Goal: Transaction & Acquisition: Book appointment/travel/reservation

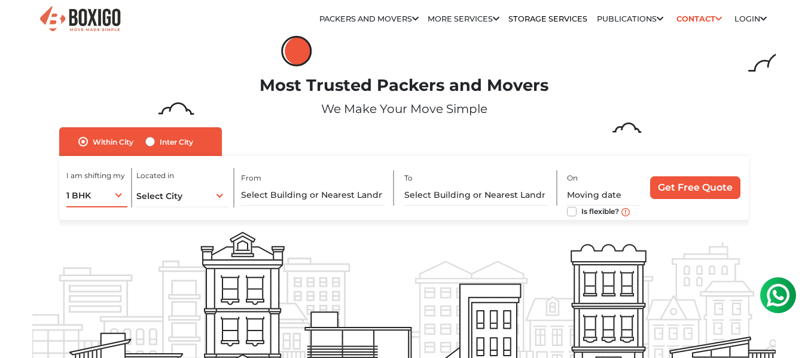
click at [115, 197] on div "1 BHK 1 BHK 2 BHK 3 BHK 3 + BHK FEW ITEMS" at bounding box center [96, 194] width 61 height 25
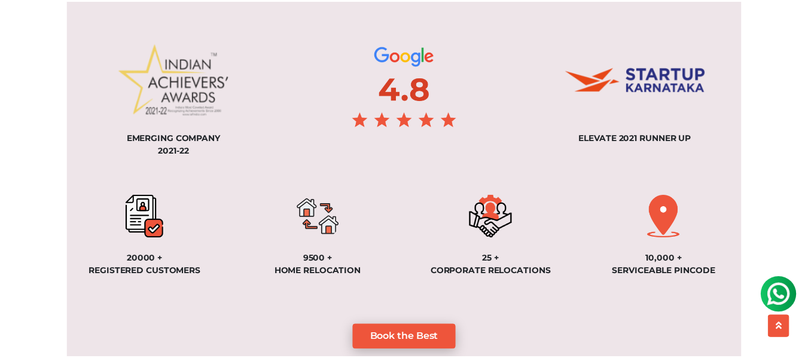
scroll to position [897, 0]
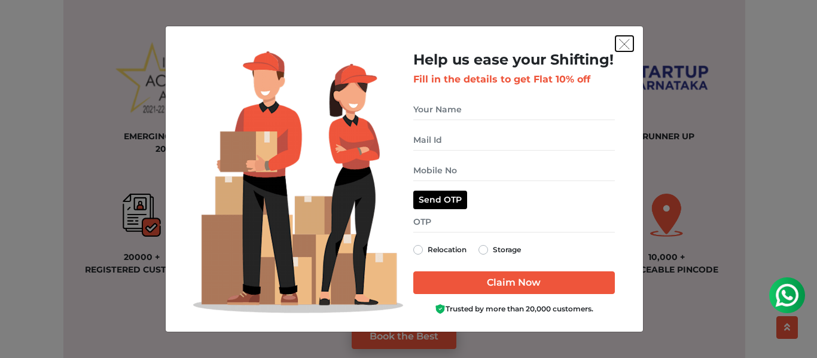
click at [630, 47] on button "get free quote dialog" at bounding box center [624, 44] width 18 height 16
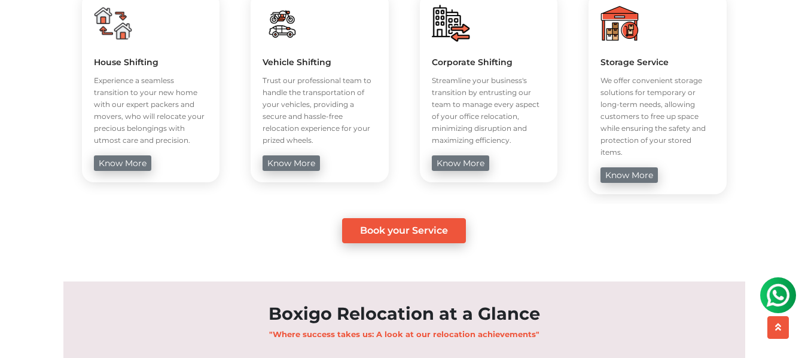
scroll to position [538, 0]
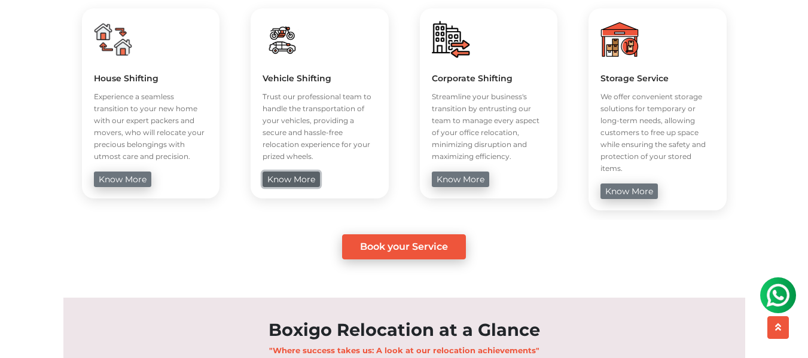
click at [292, 181] on link "know more" at bounding box center [291, 180] width 57 height 16
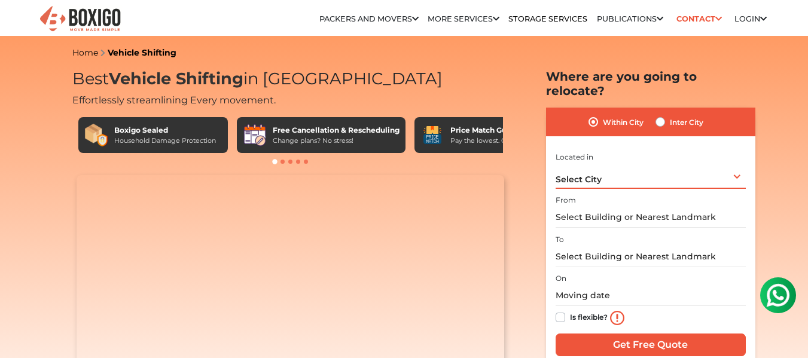
click at [621, 172] on div "Select City Select City [GEOGRAPHIC_DATA] [GEOGRAPHIC_DATA] [GEOGRAPHIC_DATA] […" at bounding box center [651, 176] width 190 height 25
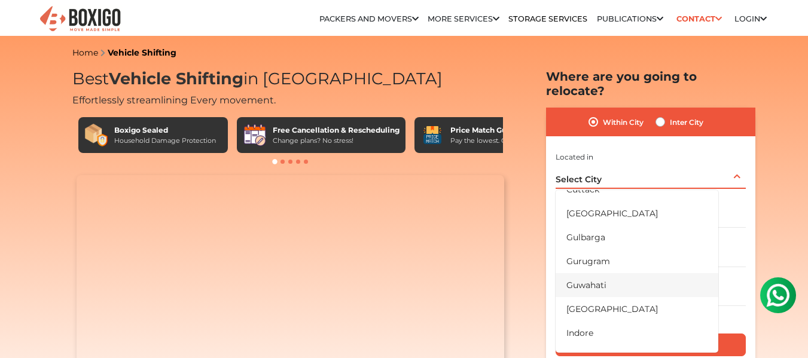
scroll to position [179, 0]
click at [572, 202] on li "[GEOGRAPHIC_DATA]" at bounding box center [637, 214] width 163 height 24
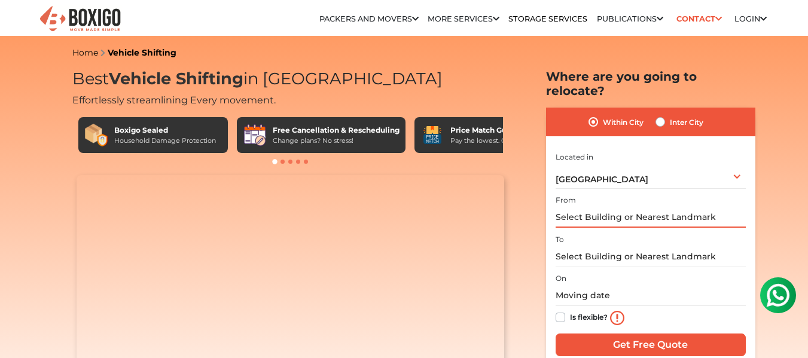
click at [594, 207] on input "text" at bounding box center [651, 217] width 190 height 21
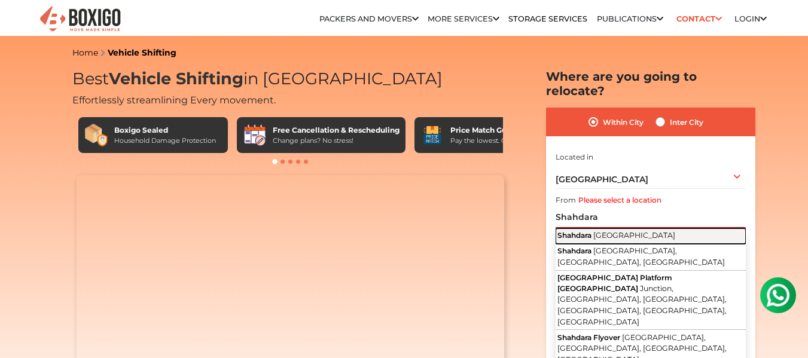
click at [596, 231] on span "[GEOGRAPHIC_DATA]" at bounding box center [634, 235] width 82 height 9
type input "[GEOGRAPHIC_DATA], [GEOGRAPHIC_DATA]"
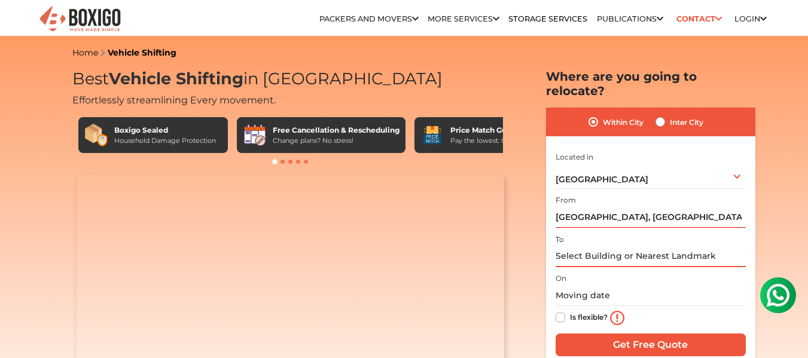
click at [597, 246] on input "text" at bounding box center [651, 256] width 190 height 21
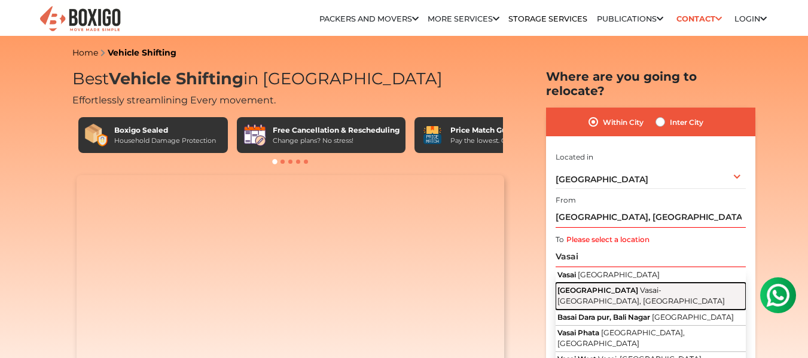
click at [598, 283] on button "Vasai East Vasai-[GEOGRAPHIC_DATA], [GEOGRAPHIC_DATA]" at bounding box center [651, 296] width 190 height 27
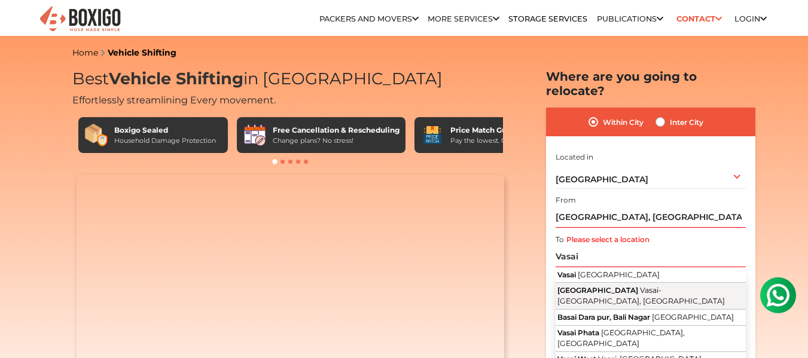
type input "[GEOGRAPHIC_DATA], Vasai-[GEOGRAPHIC_DATA], [GEOGRAPHIC_DATA]"
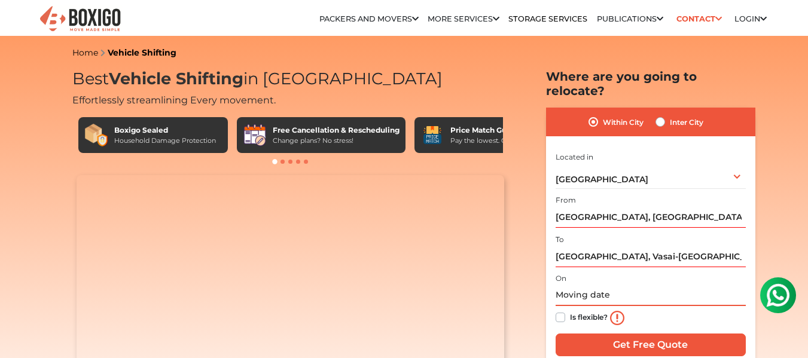
click at [591, 285] on input "text" at bounding box center [651, 295] width 190 height 21
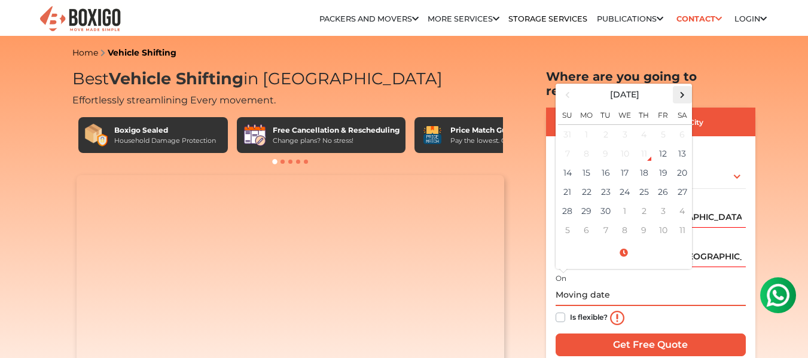
click at [686, 87] on span at bounding box center [682, 95] width 16 height 16
click at [668, 124] on td "3" at bounding box center [663, 134] width 19 height 20
click at [675, 124] on td "4" at bounding box center [682, 134] width 19 height 20
type input "[DATE] 12:00 AM"
click at [655, 285] on input "[DATE] 12:00 AM" at bounding box center [651, 295] width 190 height 21
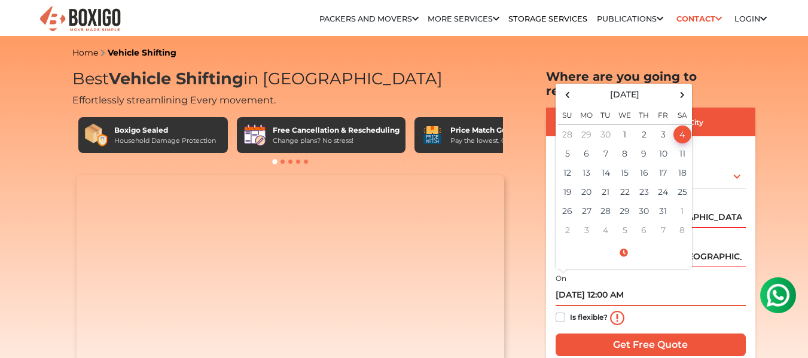
click at [667, 285] on input "[DATE] 12:00 AM" at bounding box center [651, 295] width 190 height 21
click at [570, 310] on label "Is flexible?" at bounding box center [589, 316] width 38 height 13
click at [556, 310] on input "Is flexible?" at bounding box center [561, 316] width 10 height 12
checkbox input "true"
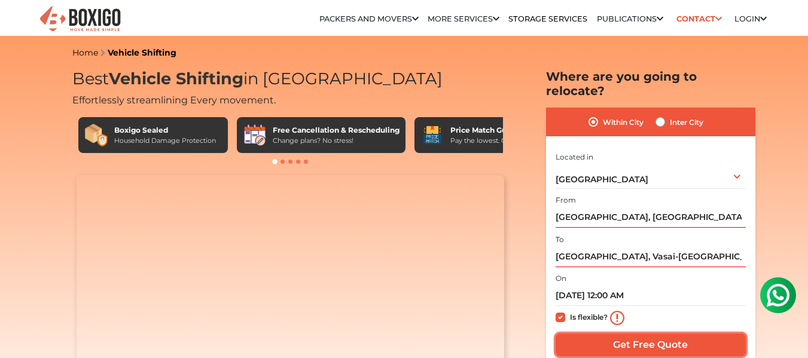
click at [649, 334] on input "Get Free Quote" at bounding box center [651, 345] width 190 height 23
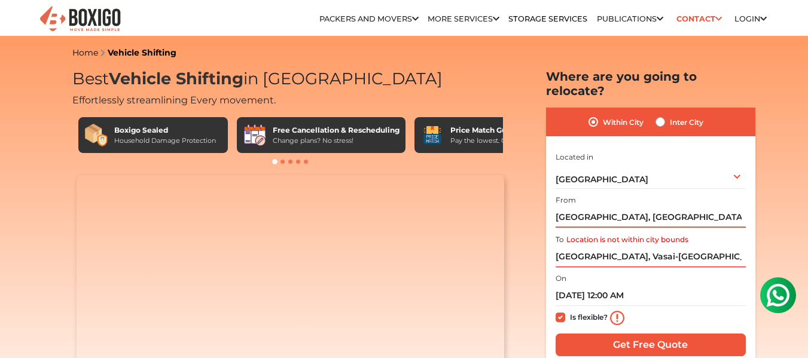
click at [640, 207] on input "[GEOGRAPHIC_DATA], [GEOGRAPHIC_DATA]" at bounding box center [651, 217] width 190 height 21
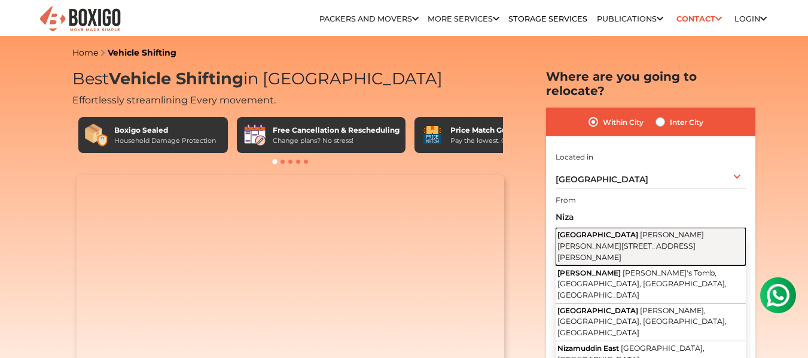
click at [599, 230] on span "[PERSON_NAME] [PERSON_NAME][STREET_ADDRESS][PERSON_NAME]" at bounding box center [630, 245] width 147 height 31
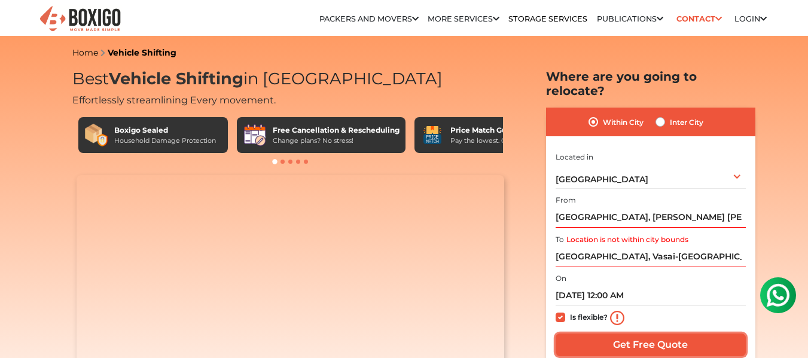
click at [673, 334] on input "Get Free Quote" at bounding box center [651, 345] width 190 height 23
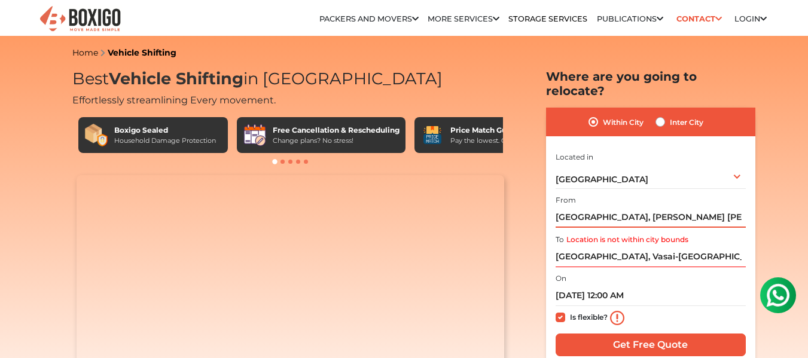
click at [681, 207] on input "[GEOGRAPHIC_DATA], [PERSON_NAME] [PERSON_NAME] Marg, Nizamuddin, [GEOGRAPHIC_DA…" at bounding box center [651, 217] width 190 height 21
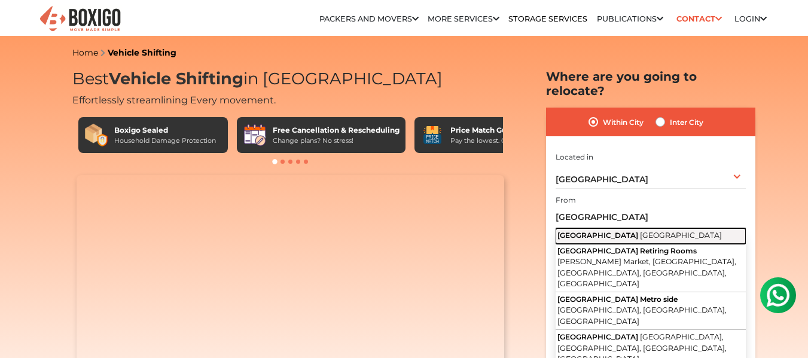
click at [661, 228] on button "[GEOGRAPHIC_DATA] [GEOGRAPHIC_DATA]" at bounding box center [651, 236] width 190 height 16
type input "[GEOGRAPHIC_DATA], [GEOGRAPHIC_DATA]"
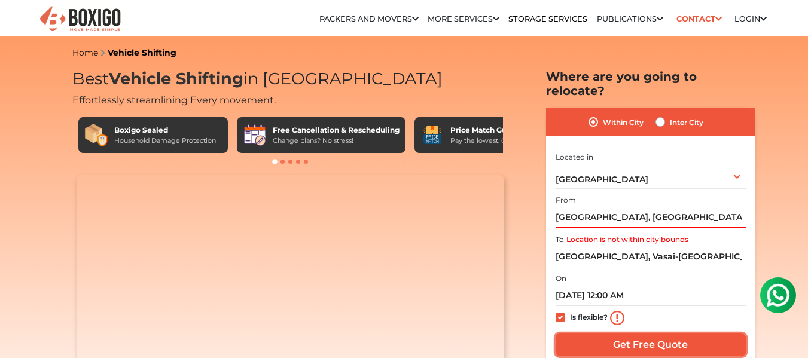
click at [642, 334] on input "Get Free Quote" at bounding box center [651, 345] width 190 height 23
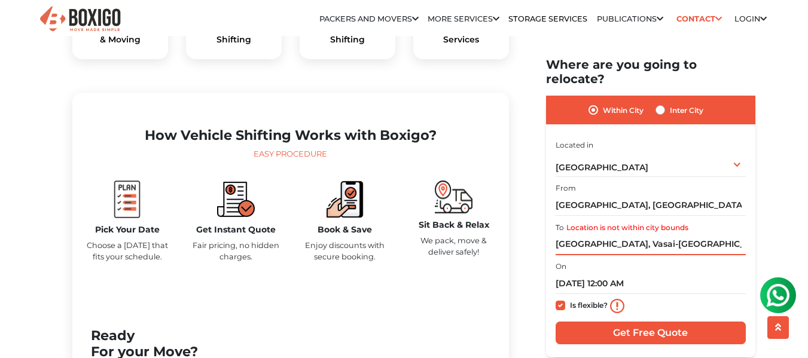
scroll to position [478, 0]
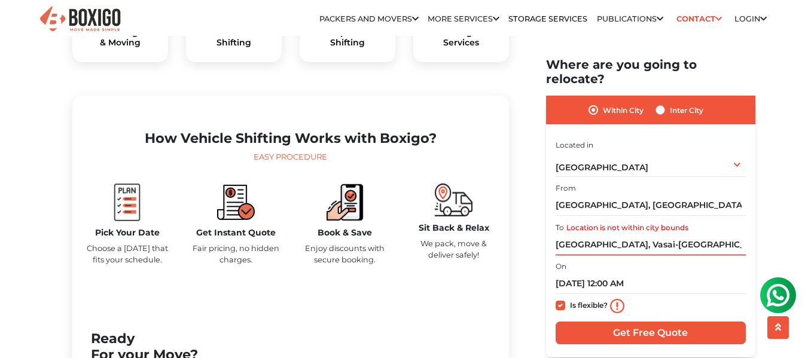
click at [670, 103] on label "Inter City" at bounding box center [686, 110] width 33 height 14
click at [658, 103] on input "Inter City" at bounding box center [660, 109] width 10 height 12
radio input "true"
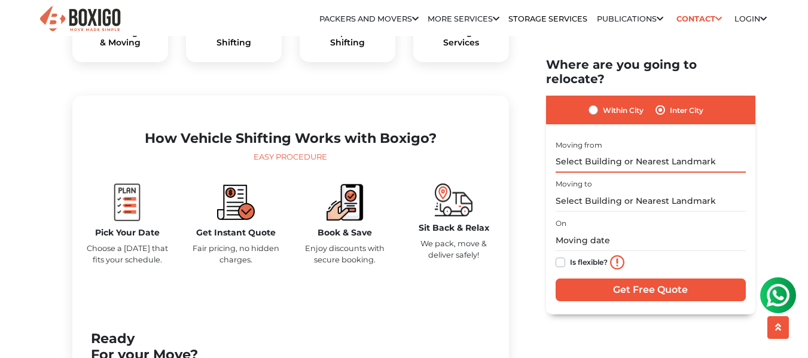
click at [644, 151] on input "text" at bounding box center [651, 161] width 190 height 21
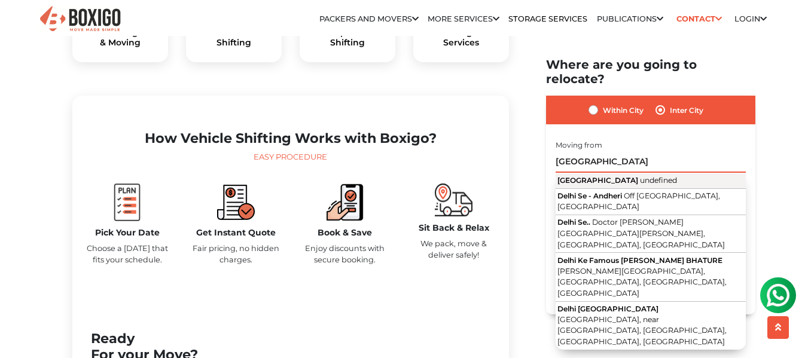
type input "[GEOGRAPHIC_DATA]"
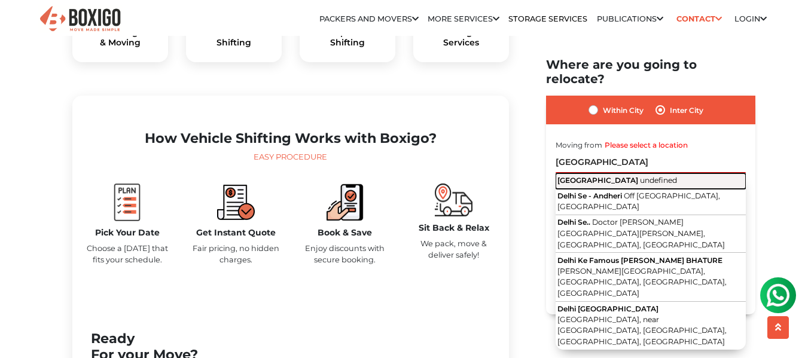
click at [640, 175] on span "undefined" at bounding box center [658, 179] width 37 height 9
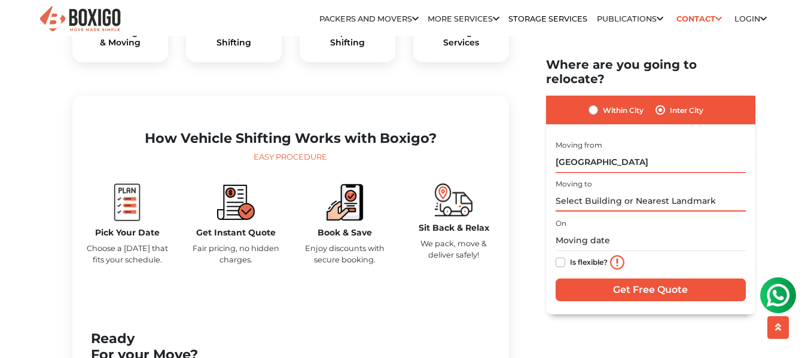
click at [605, 191] on input "text" at bounding box center [651, 201] width 190 height 21
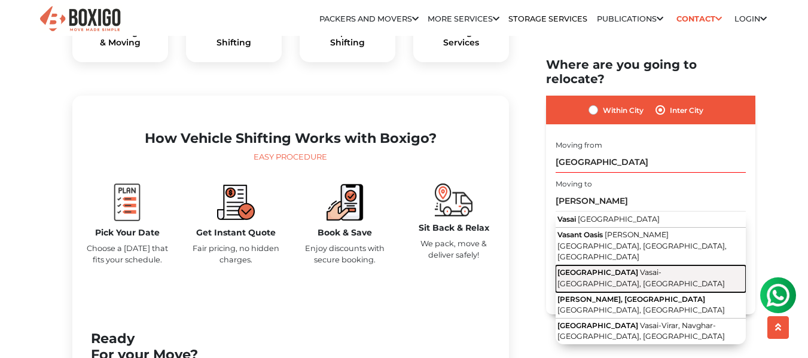
click at [602, 268] on span "Vasai-[GEOGRAPHIC_DATA], [GEOGRAPHIC_DATA]" at bounding box center [640, 278] width 167 height 20
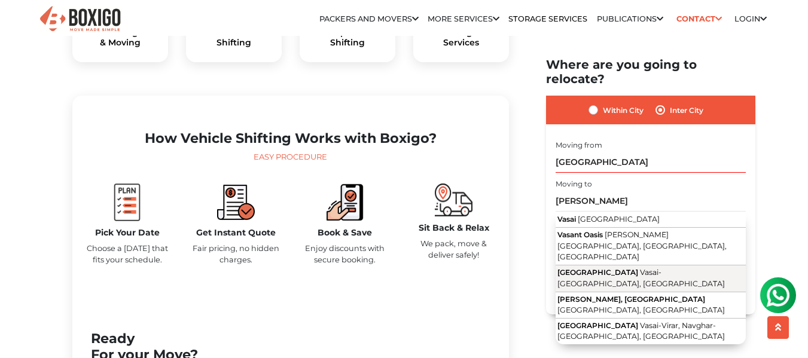
type input "[GEOGRAPHIC_DATA], Vasai-[GEOGRAPHIC_DATA], [GEOGRAPHIC_DATA]"
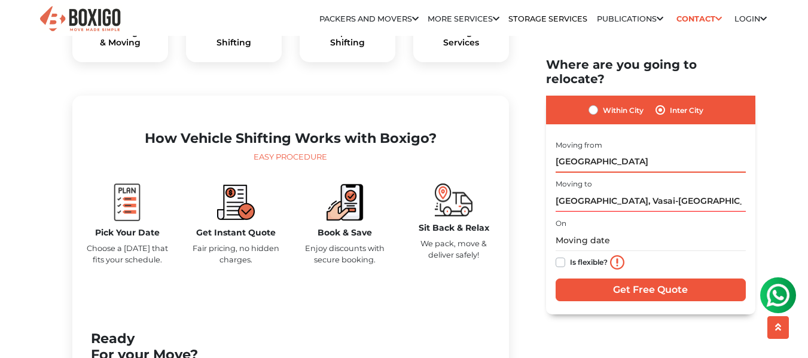
click at [602, 151] on input "[GEOGRAPHIC_DATA]" at bounding box center [651, 161] width 190 height 21
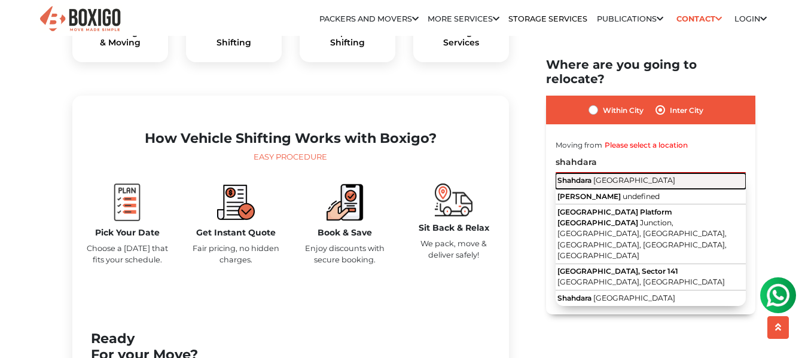
click at [587, 175] on span "Shahdara" at bounding box center [574, 179] width 34 height 9
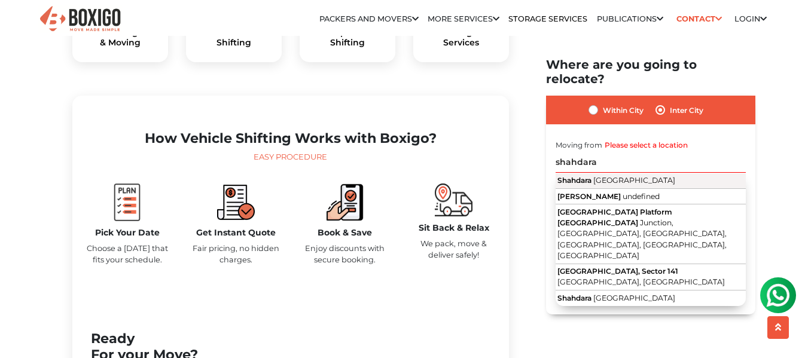
type input "[GEOGRAPHIC_DATA], [GEOGRAPHIC_DATA]"
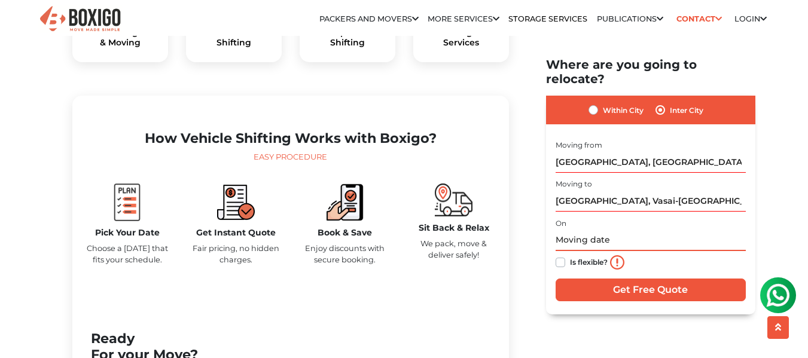
click at [566, 230] on input "text" at bounding box center [651, 240] width 190 height 21
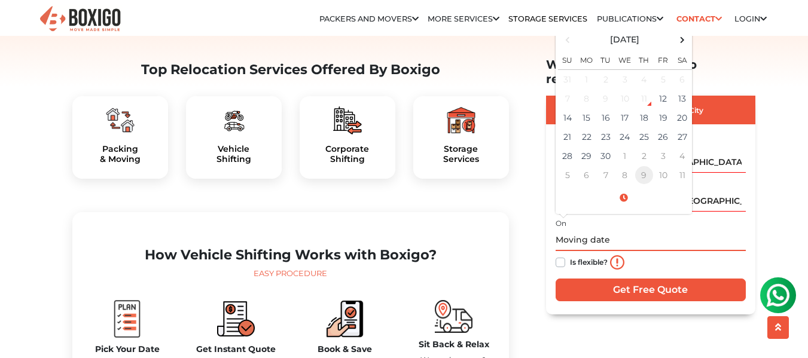
scroll to position [359, 0]
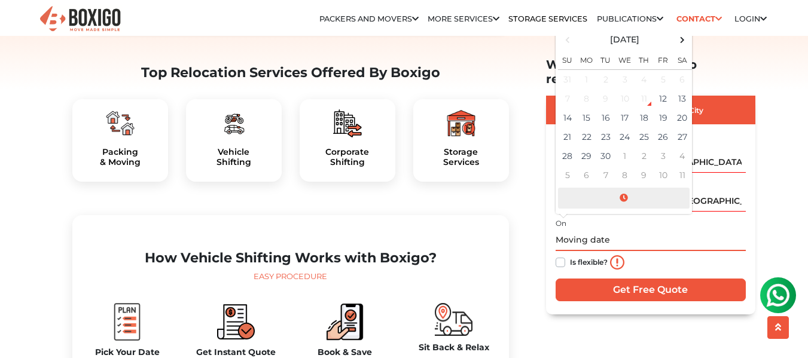
click at [625, 187] on span at bounding box center [624, 197] width 132 height 21
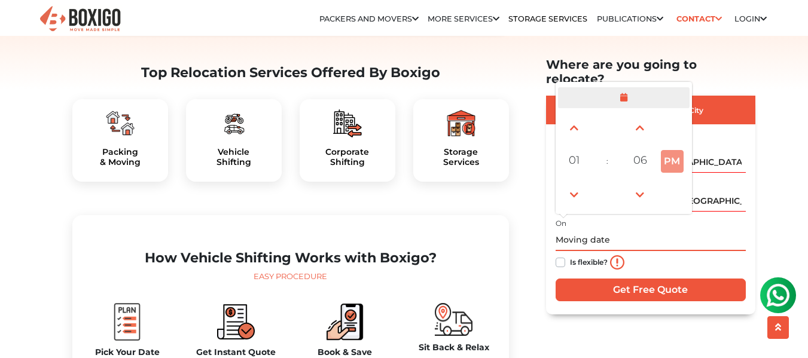
click at [620, 87] on span at bounding box center [624, 97] width 132 height 21
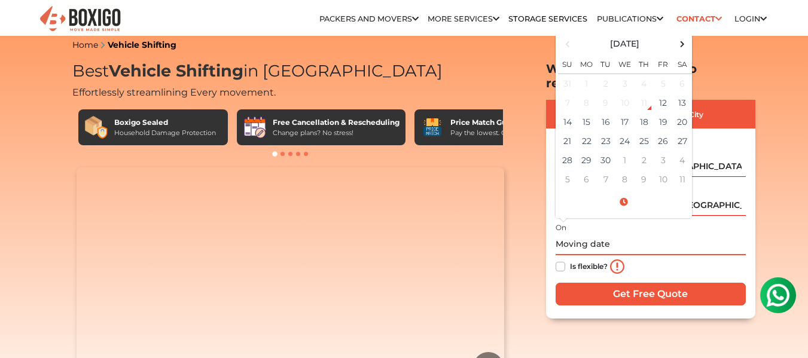
scroll to position [0, 0]
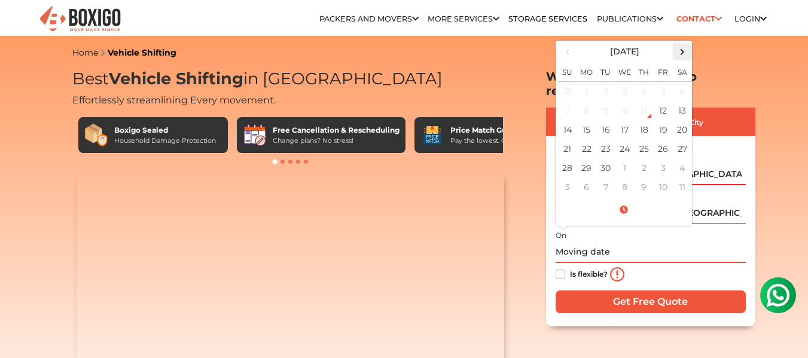
click at [680, 44] on span at bounding box center [682, 52] width 16 height 16
click at [570, 101] on td "5" at bounding box center [567, 110] width 19 height 19
type input "[DATE] 12:00 AM"
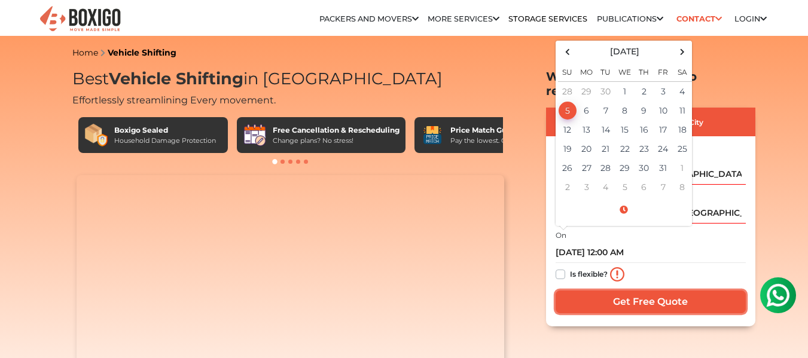
click at [636, 291] on input "Get Free Quote" at bounding box center [651, 302] width 190 height 23
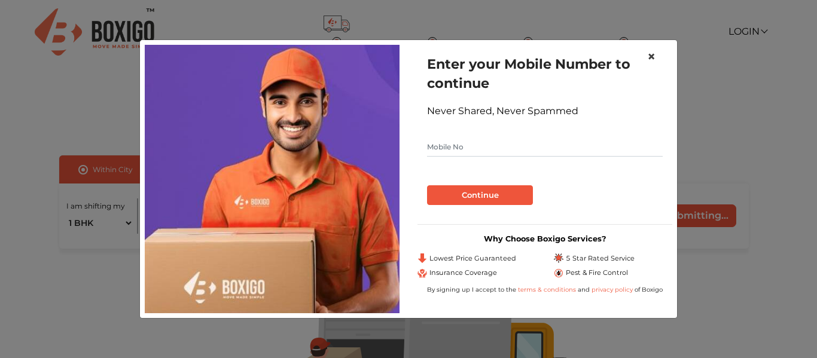
click at [651, 53] on span "×" at bounding box center [651, 56] width 8 height 17
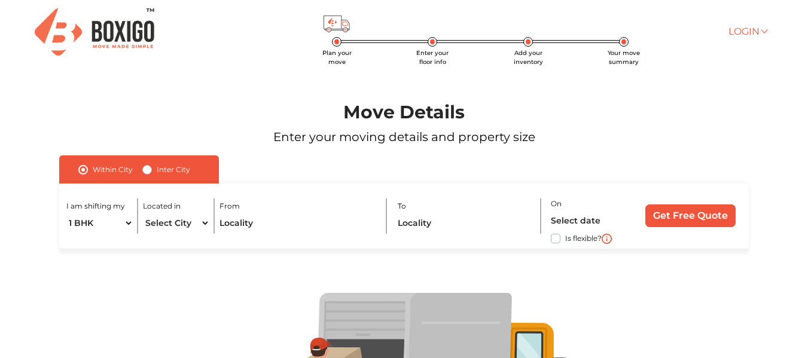
click at [754, 31] on link "Login" at bounding box center [747, 31] width 38 height 11
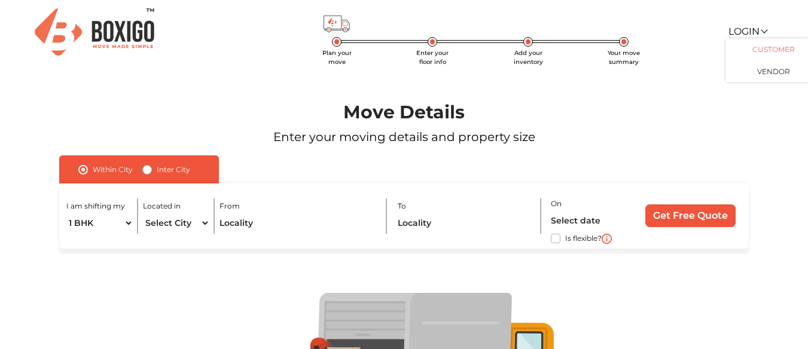
click at [765, 42] on link "Customer" at bounding box center [773, 49] width 96 height 22
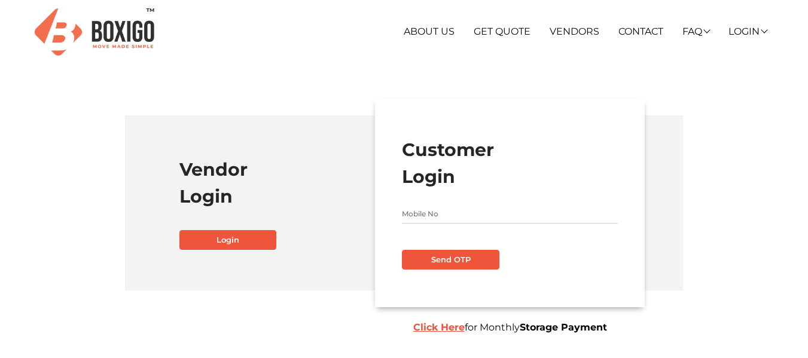
click at [459, 214] on input "text" at bounding box center [510, 214] width 216 height 19
type input "9327003026"
click at [402, 250] on button "Send OTP" at bounding box center [450, 260] width 97 height 20
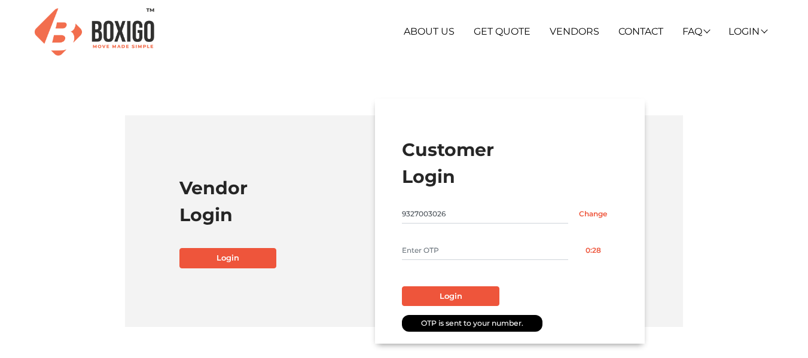
click at [471, 255] on input "text" at bounding box center [485, 250] width 166 height 19
